Goal: Task Accomplishment & Management: Use online tool/utility

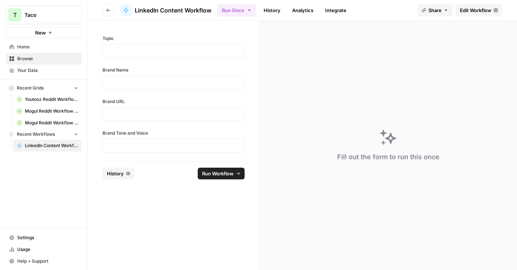
click at [31, 48] on span "Home" at bounding box center [47, 47] width 61 height 7
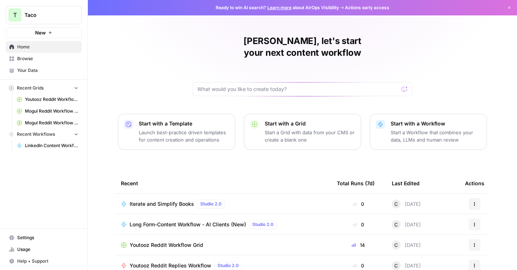
click at [41, 31] on span "New" at bounding box center [40, 32] width 11 height 7
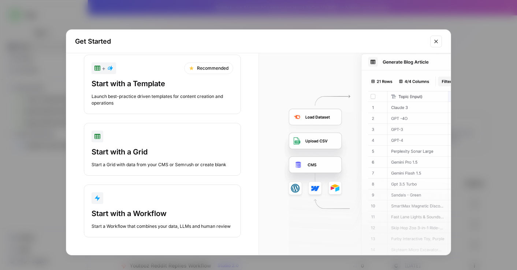
scroll to position [23, 0]
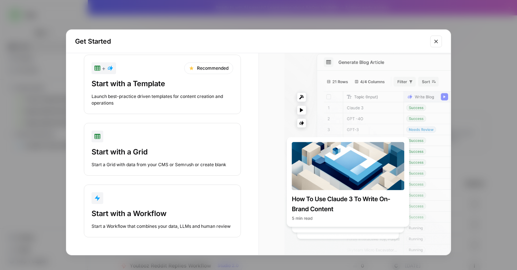
click at [435, 37] on button "Close modal" at bounding box center [437, 42] width 12 height 12
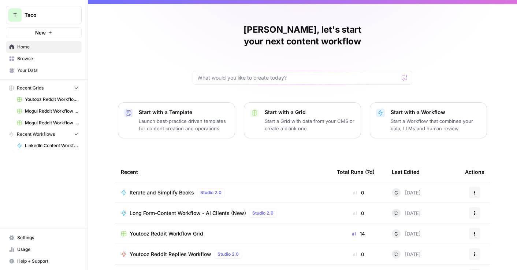
scroll to position [0, 0]
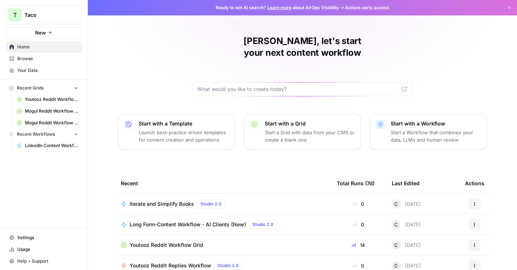
click at [505, 7] on button "Dismiss" at bounding box center [510, 8] width 10 height 10
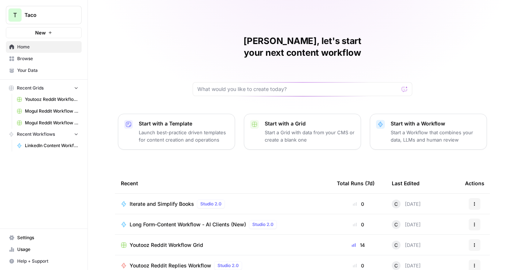
click at [22, 71] on span "Your Data" at bounding box center [47, 70] width 61 height 7
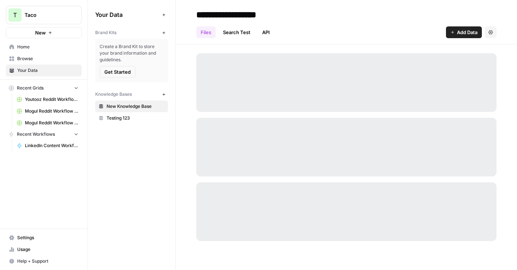
click at [41, 31] on span "New" at bounding box center [40, 32] width 11 height 7
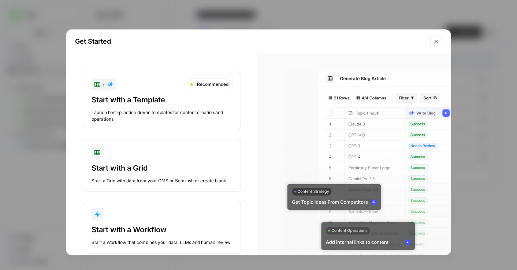
click at [129, 98] on div "Start with a Template" at bounding box center [163, 100] width 142 height 10
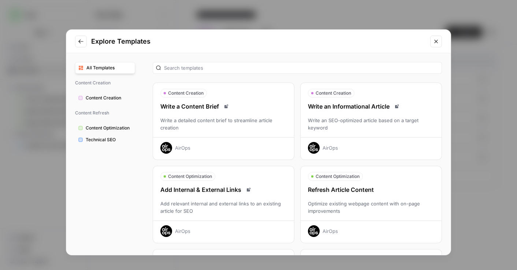
click at [114, 99] on span "Content Creation" at bounding box center [109, 98] width 46 height 7
click at [103, 97] on span "Content Creation" at bounding box center [109, 98] width 46 height 7
click at [87, 99] on span "Content Creation" at bounding box center [109, 98] width 46 height 7
click at [435, 43] on icon "Close modal" at bounding box center [436, 41] width 3 height 3
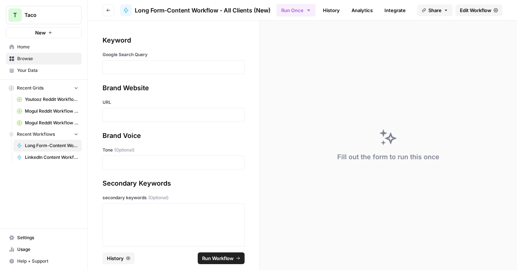
click at [49, 158] on span "LinkedIn Content Workflow" at bounding box center [51, 157] width 53 height 7
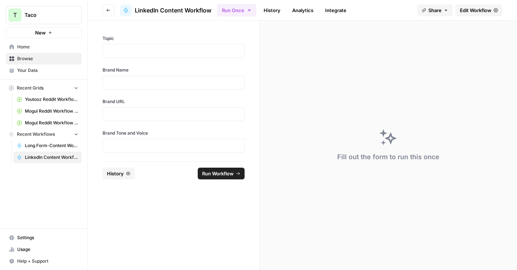
click at [43, 145] on span "Long Form-Content Workflow - All Clients (New)" at bounding box center [51, 145] width 53 height 7
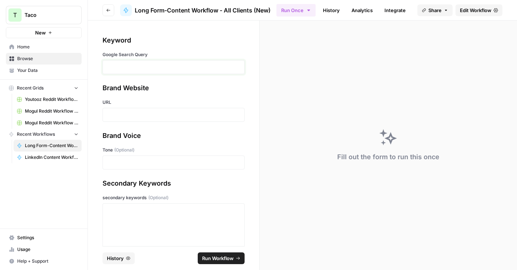
click at [126, 66] on p at bounding box center [173, 66] width 133 height 7
click at [146, 69] on p at bounding box center [173, 66] width 133 height 7
click at [145, 67] on p at bounding box center [173, 66] width 133 height 7
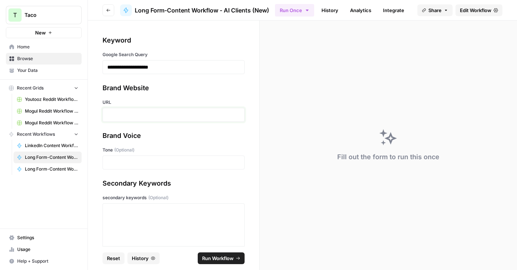
click at [134, 114] on p at bounding box center [173, 114] width 133 height 7
click at [120, 118] on div at bounding box center [174, 115] width 142 height 14
click at [124, 113] on p at bounding box center [173, 114] width 133 height 7
drag, startPoint x: 124, startPoint y: 114, endPoint x: 108, endPoint y: 115, distance: 16.5
click at [108, 115] on p "**********" at bounding box center [170, 114] width 127 height 7
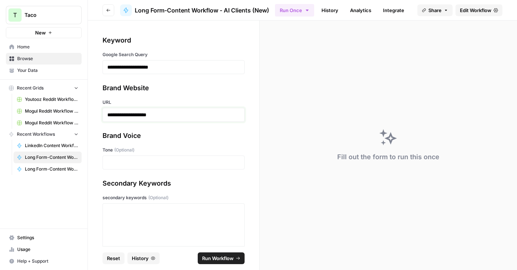
click at [106, 115] on div "**********" at bounding box center [174, 115] width 142 height 14
drag, startPoint x: 126, startPoint y: 113, endPoint x: 96, endPoint y: 115, distance: 30.1
click at [96, 115] on div "**********" at bounding box center [173, 133] width 171 height 225
click at [160, 116] on p "**********" at bounding box center [170, 114] width 127 height 7
click at [166, 163] on p at bounding box center [173, 162] width 133 height 7
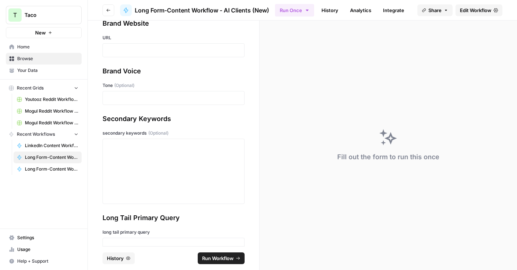
scroll to position [79, 0]
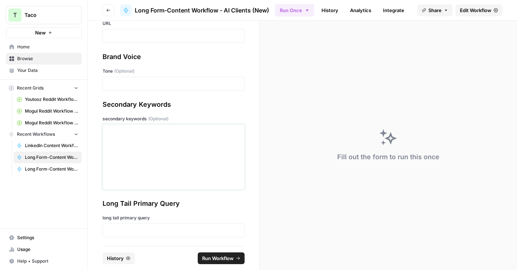
click at [127, 147] on div at bounding box center [173, 157] width 133 height 59
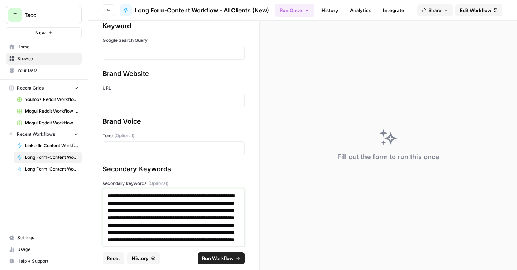
scroll to position [0, 0]
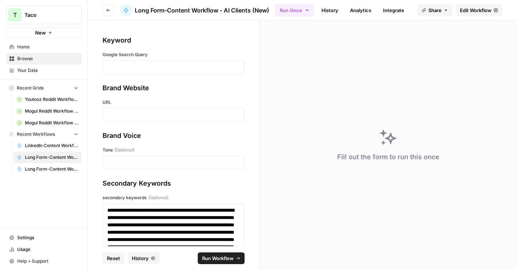
click at [118, 167] on div at bounding box center [174, 162] width 142 height 14
click at [121, 162] on p at bounding box center [173, 162] width 133 height 7
click at [129, 116] on p at bounding box center [173, 114] width 133 height 7
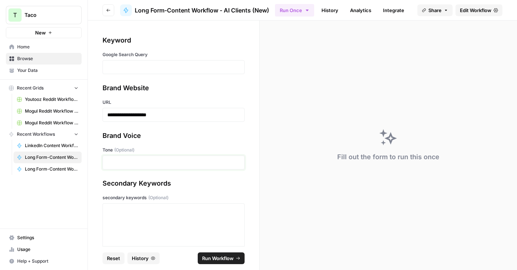
click at [130, 159] on p at bounding box center [173, 162] width 133 height 7
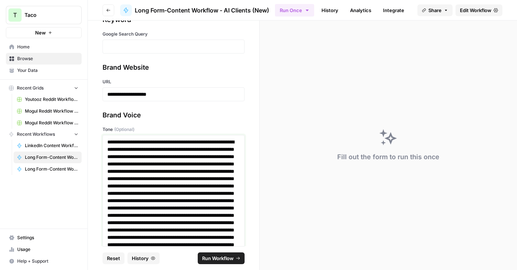
scroll to position [11, 0]
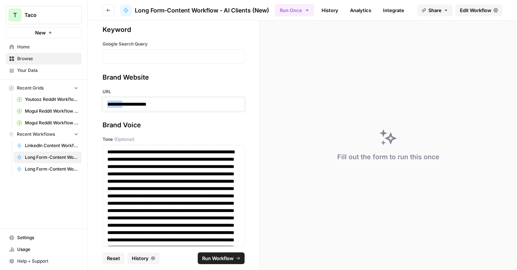
drag, startPoint x: 125, startPoint y: 105, endPoint x: 100, endPoint y: 105, distance: 24.2
click at [100, 105] on div "**********" at bounding box center [173, 133] width 171 height 225
click at [165, 111] on div "**********" at bounding box center [174, 104] width 142 height 14
click at [161, 105] on p "**********" at bounding box center [170, 103] width 127 height 7
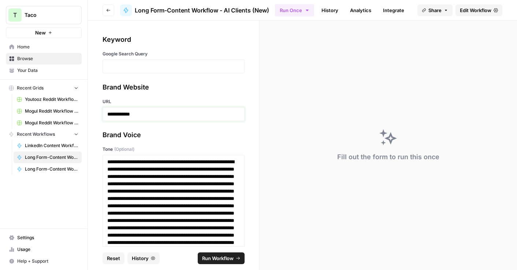
scroll to position [0, 0]
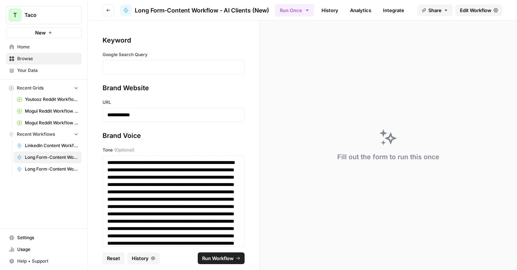
click at [188, 61] on div at bounding box center [174, 67] width 142 height 14
click at [188, 65] on p at bounding box center [173, 66] width 133 height 7
click at [113, 68] on p at bounding box center [173, 66] width 133 height 7
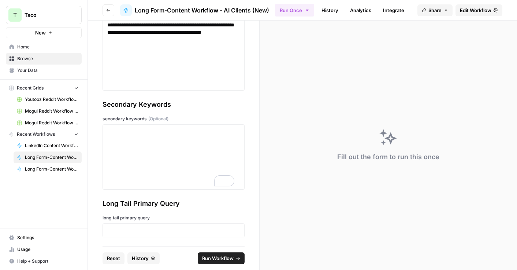
click at [103, 146] on div at bounding box center [174, 156] width 142 height 65
click at [123, 141] on div "To enrich screen reader interactions, please activate Accessibility in Grammarl…" at bounding box center [173, 157] width 133 height 59
drag, startPoint x: 136, startPoint y: 150, endPoint x: 149, endPoint y: 126, distance: 26.6
click at [136, 149] on div "To enrich screen reader interactions, please activate Accessibility in Grammarl…" at bounding box center [173, 157] width 133 height 59
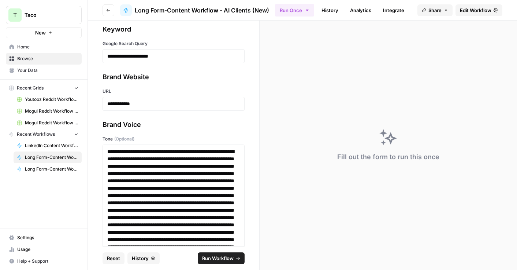
scroll to position [7, 0]
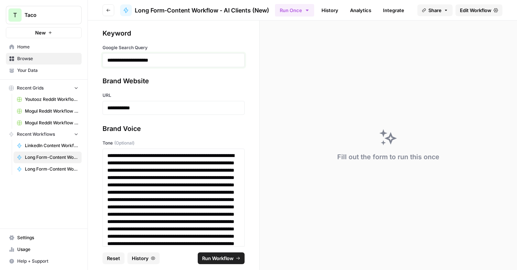
drag, startPoint x: 172, startPoint y: 60, endPoint x: 89, endPoint y: 67, distance: 83.8
click at [89, 67] on div "**********" at bounding box center [173, 133] width 171 height 225
drag, startPoint x: 106, startPoint y: 60, endPoint x: 170, endPoint y: 60, distance: 64.9
click at [170, 60] on div "**********" at bounding box center [174, 60] width 142 height 14
drag, startPoint x: 170, startPoint y: 60, endPoint x: 99, endPoint y: 60, distance: 71.5
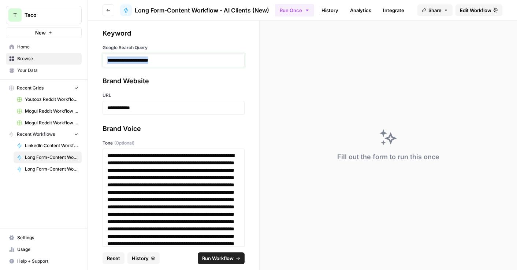
click at [99, 60] on div "**********" at bounding box center [173, 133] width 171 height 225
copy p "**********"
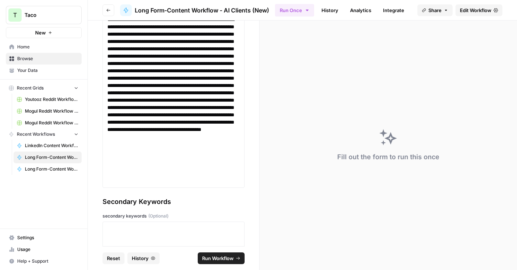
scroll to position [224, 0]
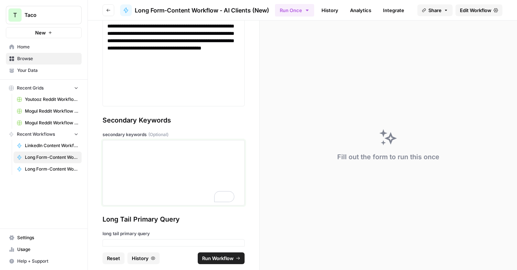
click at [117, 160] on div "To enrich screen reader interactions, please activate Accessibility in Grammarl…" at bounding box center [173, 172] width 133 height 59
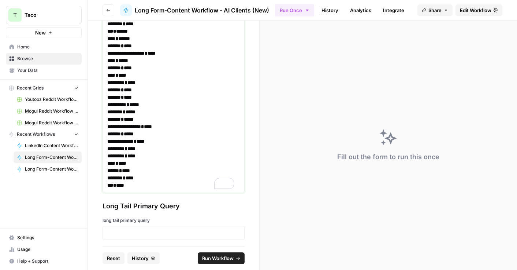
scroll to position [775, 0]
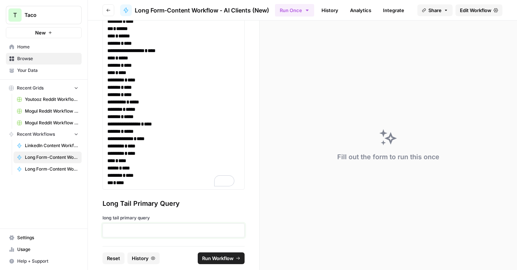
click at [125, 230] on p at bounding box center [173, 229] width 133 height 7
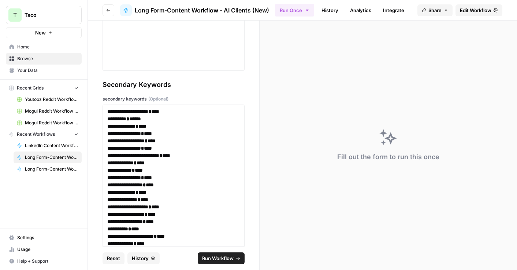
scroll to position [608, 0]
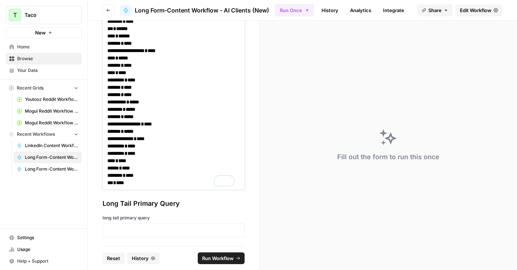
click at [135, 184] on p "*** * ****" at bounding box center [170, 182] width 127 height 7
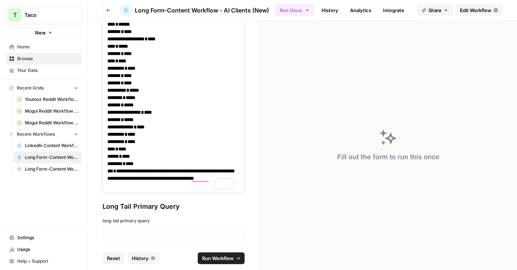
scroll to position [790, 0]
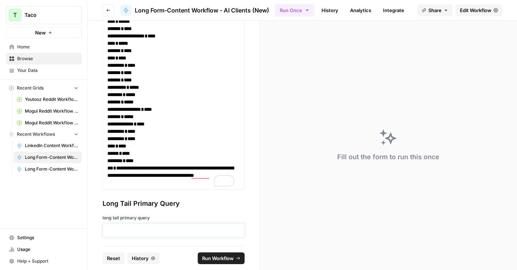
click at [144, 230] on p at bounding box center [173, 229] width 133 height 7
click at [121, 232] on p at bounding box center [173, 229] width 133 height 7
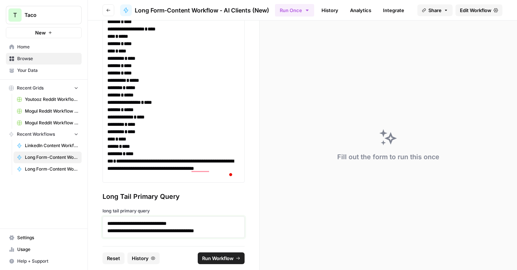
scroll to position [797, 0]
click at [220, 259] on span "Run Workflow" at bounding box center [218, 257] width 32 height 7
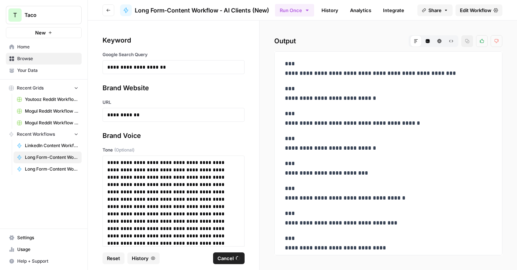
scroll to position [0, 0]
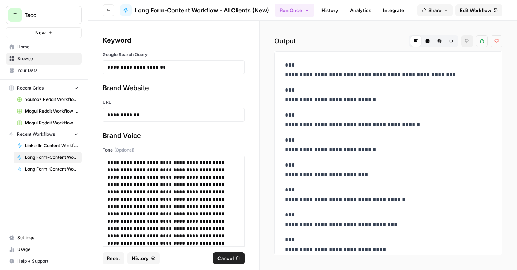
click at [309, 11] on icon "button" at bounding box center [308, 10] width 6 height 6
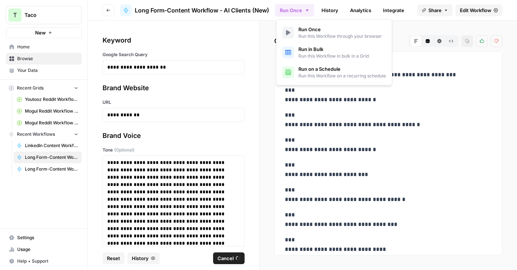
click at [417, 24] on div "**********" at bounding box center [389, 145] width 258 height 249
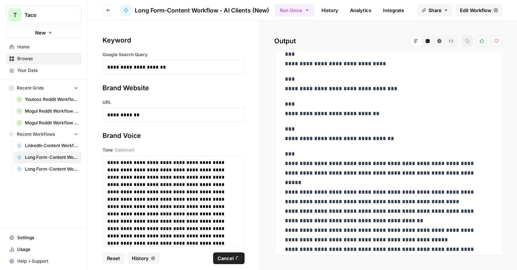
scroll to position [193, 0]
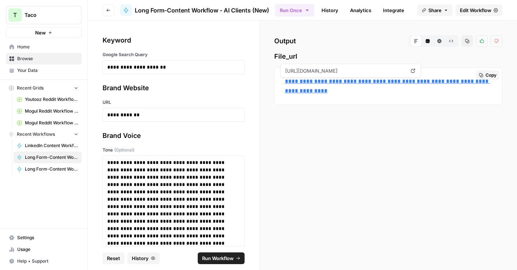
click at [369, 81] on link "**********" at bounding box center [387, 85] width 205 height 15
click at [48, 33] on icon "button" at bounding box center [50, 32] width 4 height 4
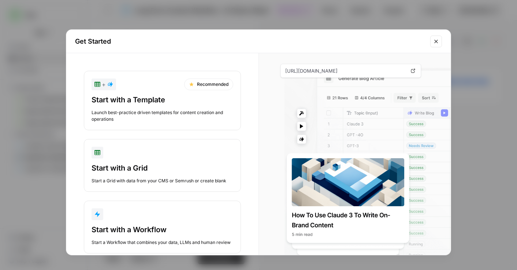
click at [436, 40] on icon "Close modal" at bounding box center [436, 41] width 6 height 6
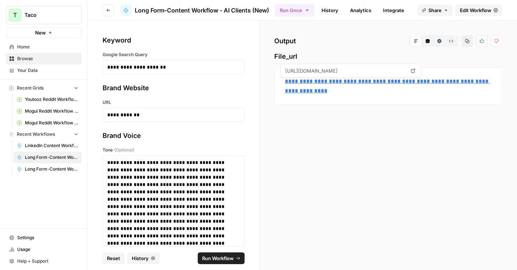
click at [347, 167] on div "**********" at bounding box center [389, 145] width 258 height 249
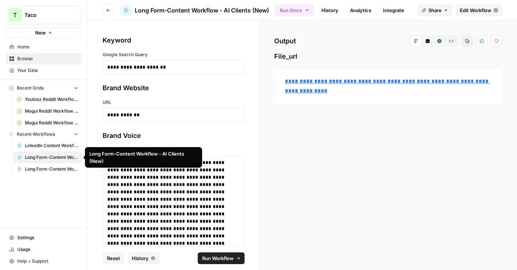
click at [38, 156] on span "Long Form-Content Workflow - AI Clients (New)" at bounding box center [51, 157] width 53 height 7
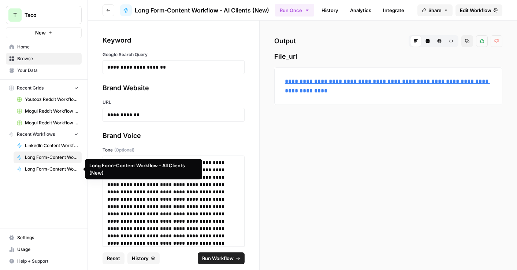
click at [27, 171] on span "Long Form-Content Workflow - All Clients (New)" at bounding box center [51, 169] width 53 height 7
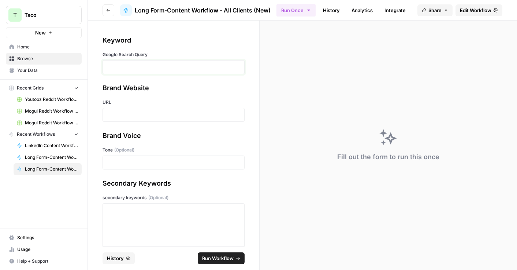
click at [140, 70] on p at bounding box center [173, 66] width 133 height 7
click at [121, 117] on p at bounding box center [173, 114] width 133 height 7
click at [140, 114] on p at bounding box center [173, 114] width 133 height 7
drag, startPoint x: 124, startPoint y: 115, endPoint x: 92, endPoint y: 115, distance: 32.6
click at [92, 115] on div "**********" at bounding box center [173, 133] width 171 height 225
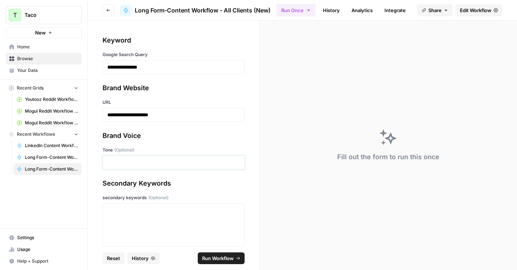
click at [133, 162] on p at bounding box center [173, 162] width 133 height 7
click at [136, 159] on p at bounding box center [173, 162] width 133 height 7
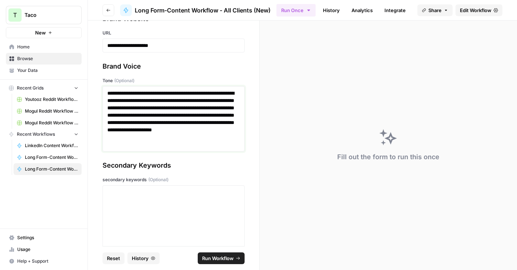
scroll to position [82, 0]
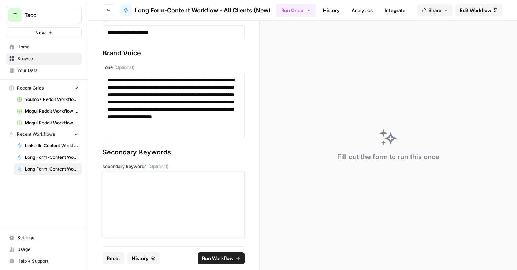
click at [134, 182] on div at bounding box center [173, 204] width 133 height 59
click at [129, 190] on div "To enrich screen reader interactions, please activate Accessibility in Grammarl…" at bounding box center [173, 204] width 133 height 59
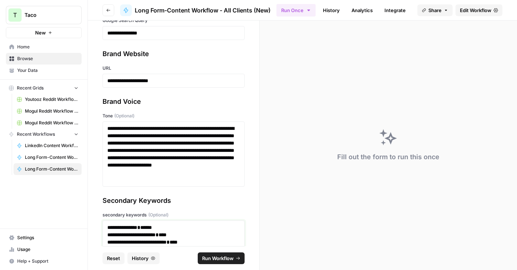
scroll to position [34, 0]
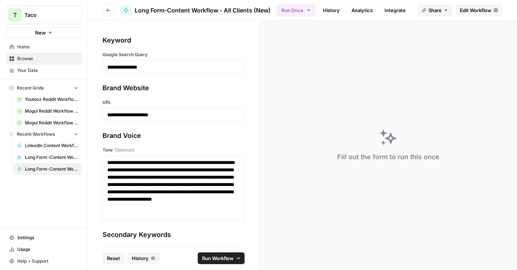
click at [224, 258] on span "Run Workflow" at bounding box center [218, 257] width 32 height 7
click at [184, 115] on p "**********" at bounding box center [170, 114] width 127 height 7
click at [225, 259] on span "Run Workflow" at bounding box center [218, 257] width 32 height 7
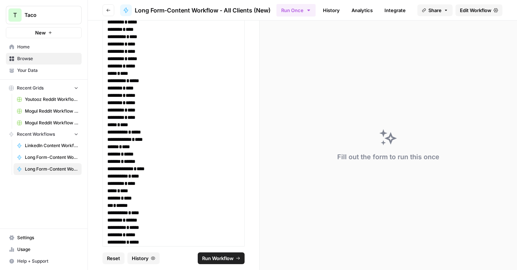
scroll to position [610, 0]
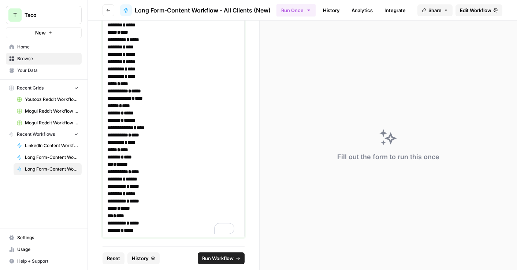
click at [145, 230] on p "******* * *****" at bounding box center [170, 229] width 127 height 7
click at [218, 257] on span "Run Workflow" at bounding box center [218, 257] width 32 height 7
drag, startPoint x: 143, startPoint y: 230, endPoint x: 106, endPoint y: 71, distance: 162.8
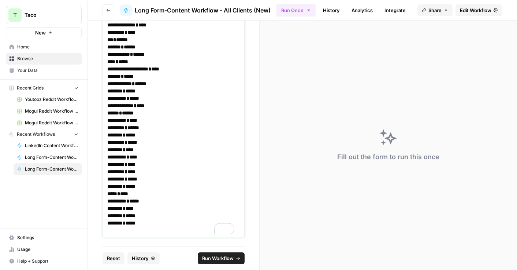
click at [116, 232] on p "To enrich screen reader interactions, please activate Accessibility in Grammarl…" at bounding box center [170, 229] width 127 height 7
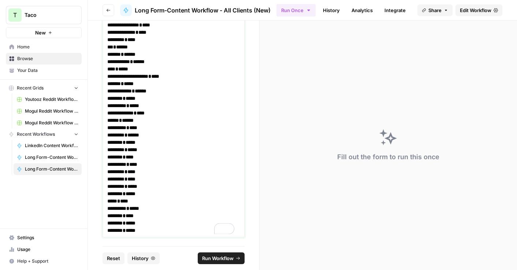
scroll to position [449, 0]
click at [215, 258] on span "Run Workflow" at bounding box center [218, 257] width 32 height 7
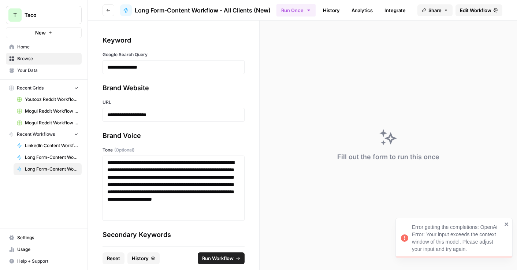
click at [506, 223] on icon "close" at bounding box center [507, 224] width 4 height 4
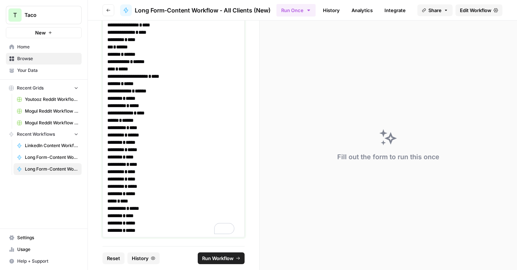
drag, startPoint x: 155, startPoint y: 230, endPoint x: 111, endPoint y: 83, distance: 153.8
click at [111, 83] on div "**********" at bounding box center [173, 21] width 133 height 425
drag, startPoint x: 118, startPoint y: 103, endPoint x: 116, endPoint y: 95, distance: 8.0
click at [118, 103] on p "**********" at bounding box center [170, 105] width 127 height 7
drag, startPoint x: 107, startPoint y: 93, endPoint x: 170, endPoint y: 234, distance: 154.6
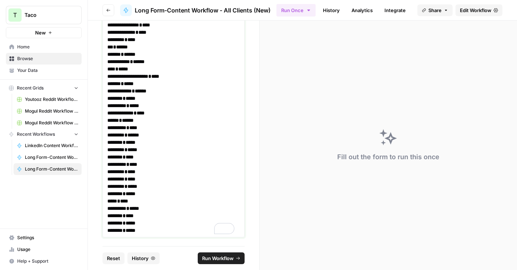
click at [170, 234] on div "**********" at bounding box center [174, 21] width 142 height 432
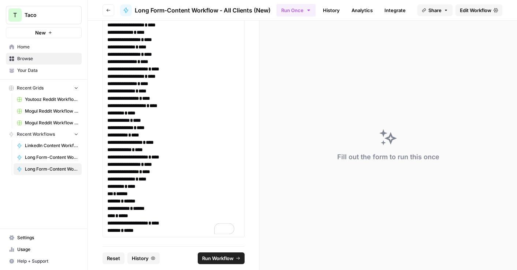
click at [214, 254] on button "Run Workflow" at bounding box center [221, 258] width 47 height 12
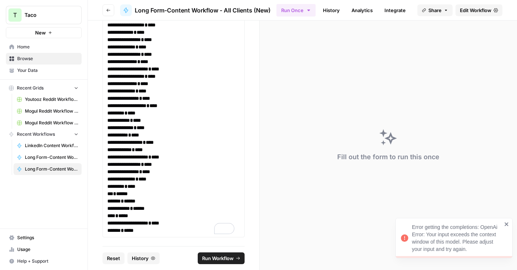
click at [508, 223] on icon "close" at bounding box center [507, 224] width 4 height 4
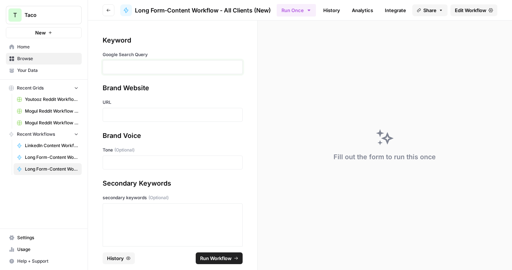
click at [135, 64] on p at bounding box center [172, 66] width 130 height 7
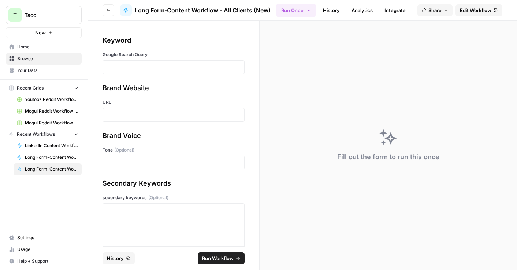
click at [121, 74] on div "Keyword Google Search Query Brand Website URL Brand Voice Tone (Optional) Secon…" at bounding box center [173, 133] width 171 height 225
click at [119, 67] on p at bounding box center [173, 66] width 133 height 7
click at [142, 118] on p at bounding box center [173, 114] width 133 height 7
click at [159, 116] on p at bounding box center [173, 114] width 133 height 7
click at [142, 162] on p at bounding box center [173, 162] width 133 height 7
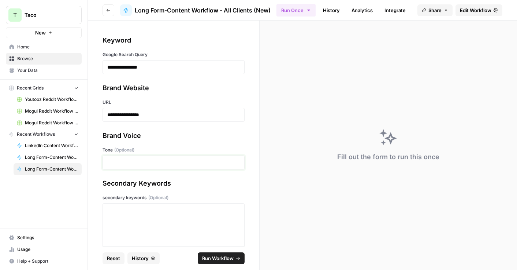
click at [129, 159] on p at bounding box center [173, 162] width 133 height 7
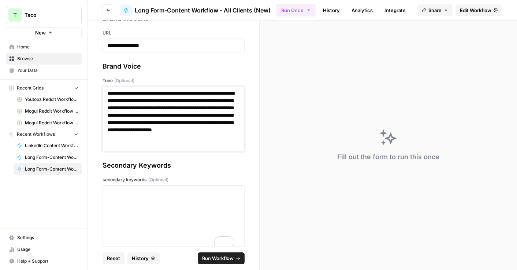
scroll to position [82, 0]
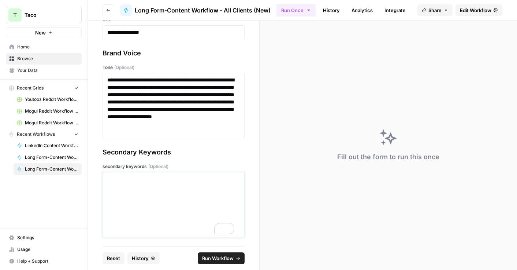
click at [123, 187] on div "To enrich screen reader interactions, please activate Accessibility in Grammarl…" at bounding box center [173, 204] width 133 height 59
click at [137, 182] on div "To enrich screen reader interactions, please activate Accessibility in Grammarl…" at bounding box center [173, 204] width 133 height 59
click at [119, 182] on div "To enrich screen reader interactions, please activate Accessibility in Grammarl…" at bounding box center [173, 204] width 133 height 59
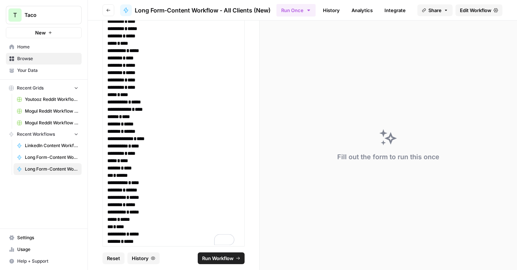
click at [218, 257] on span "Run Workflow" at bounding box center [218, 257] width 32 height 7
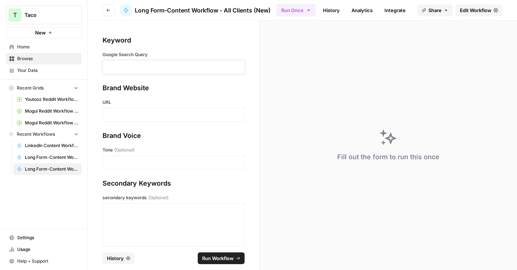
click at [176, 63] on p at bounding box center [173, 66] width 133 height 7
